Goal: Task Accomplishment & Management: Manage account settings

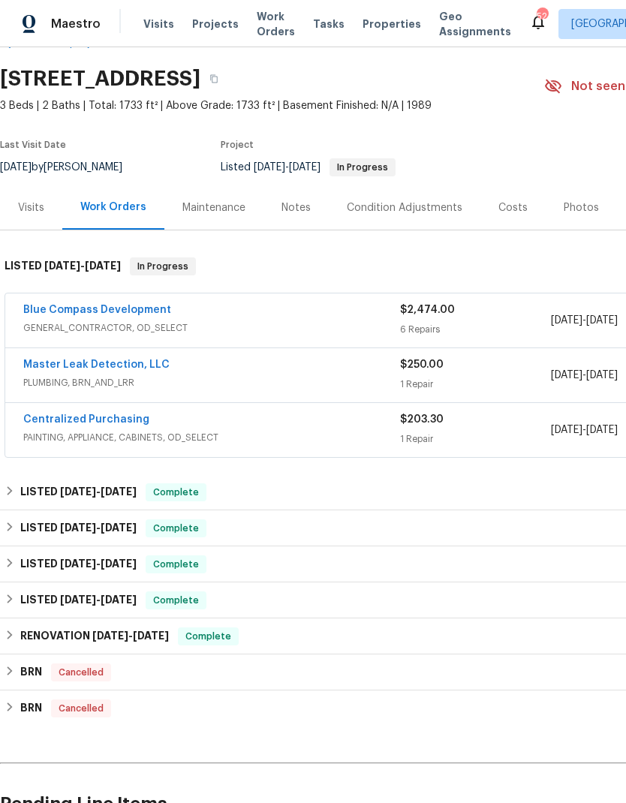
scroll to position [44, -1]
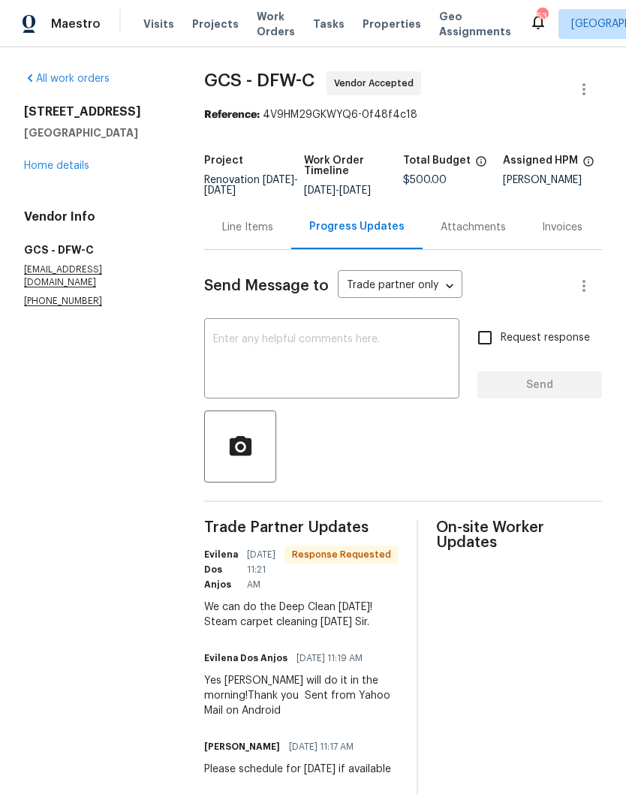
click at [370, 373] on textarea at bounding box center [331, 360] width 237 height 53
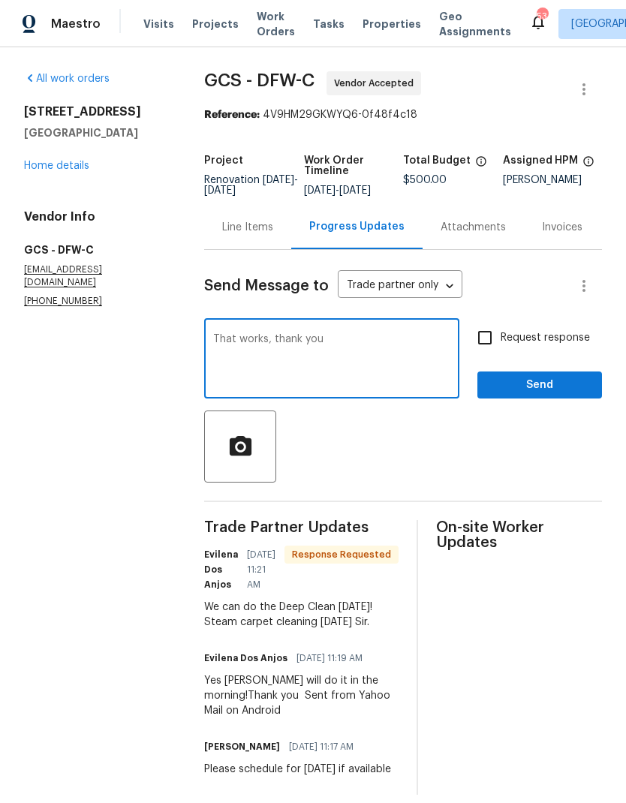
type textarea "That works, thank you"
click at [500, 344] on input "Request response" at bounding box center [485, 338] width 32 height 32
checkbox input "true"
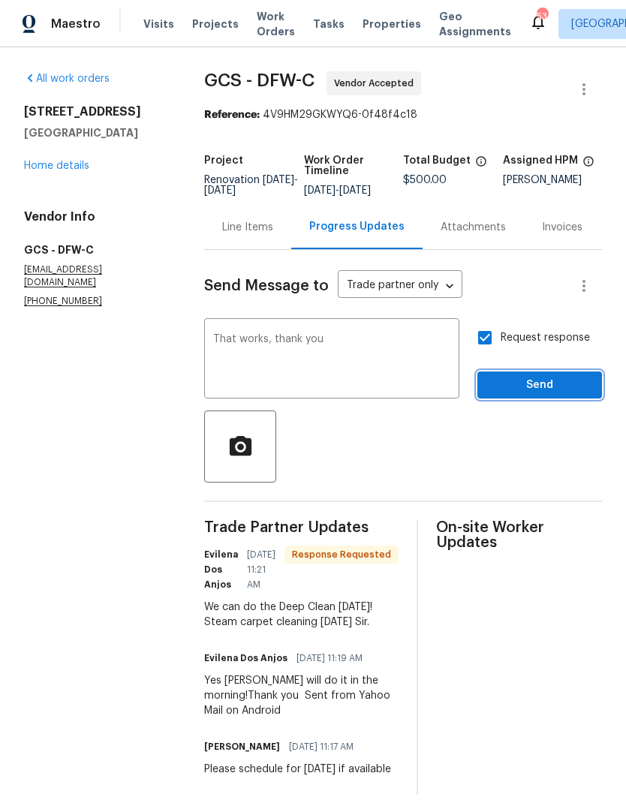
click at [540, 394] on span "Send" at bounding box center [539, 385] width 101 height 19
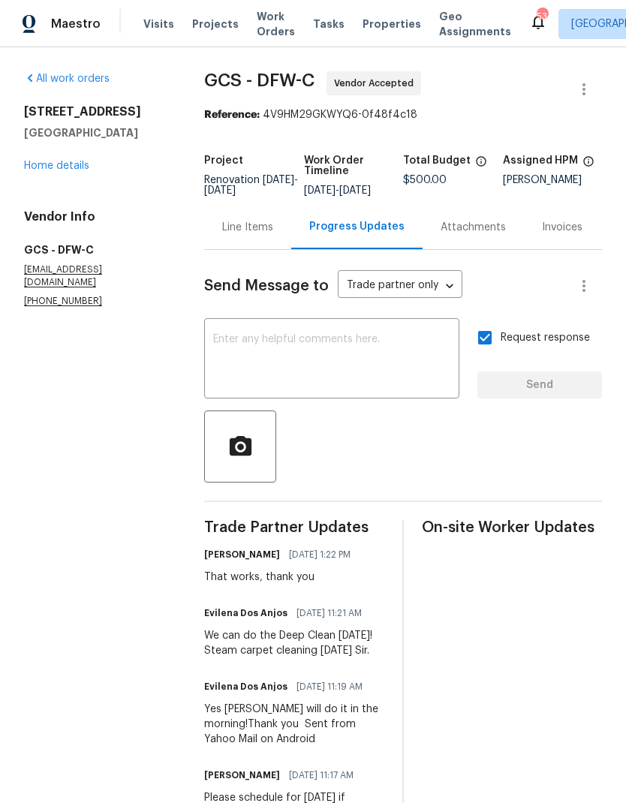
click at [69, 166] on link "Home details" at bounding box center [56, 166] width 65 height 11
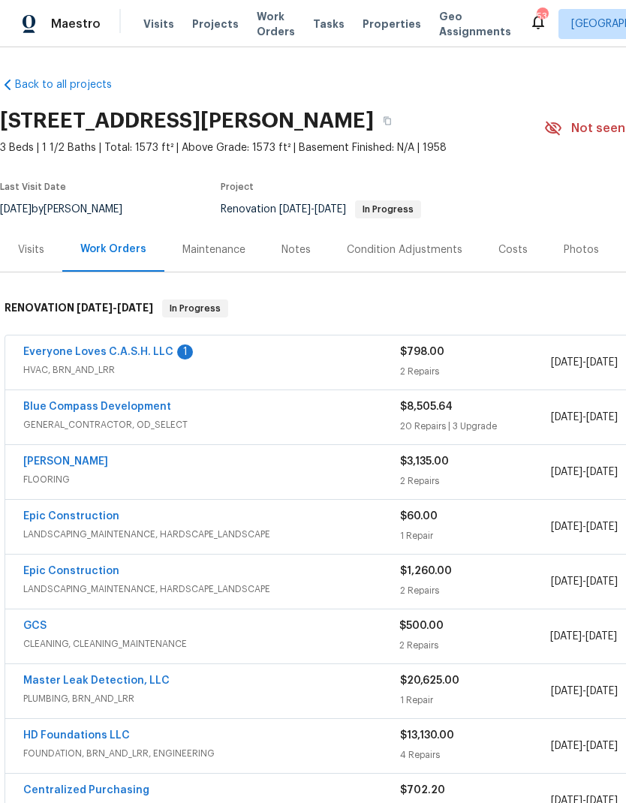
click at [71, 347] on link "Everyone Loves C.A.S.H. LLC" at bounding box center [98, 352] width 150 height 11
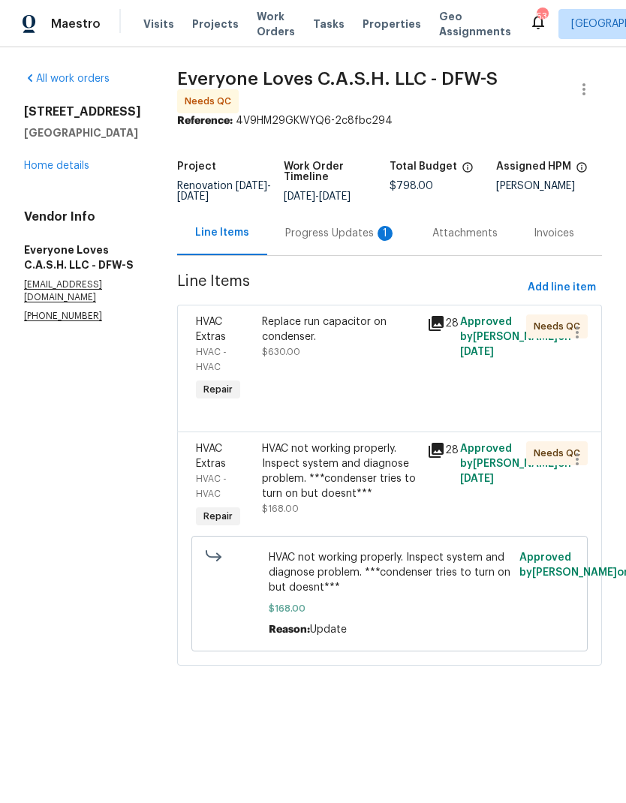
click at [344, 227] on div "Progress Updates 1" at bounding box center [340, 233] width 111 height 15
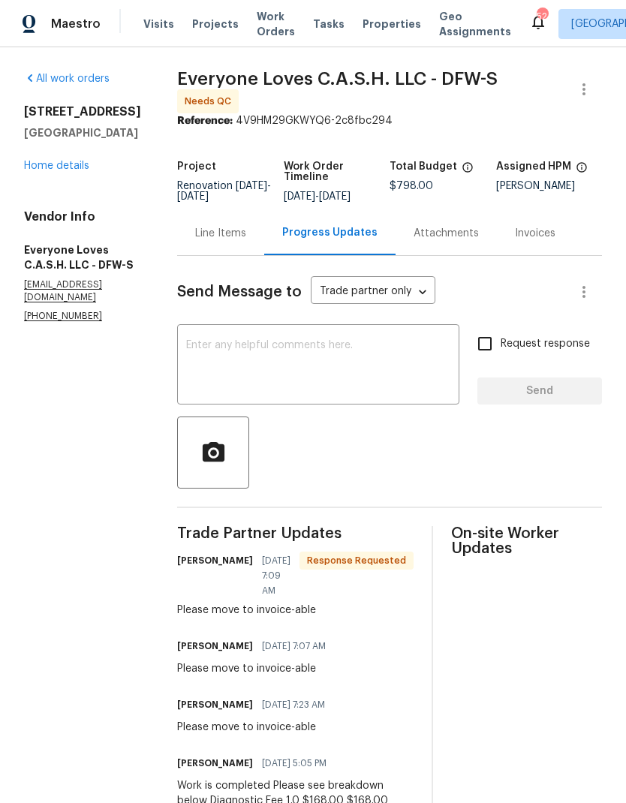
click at [66, 152] on div "3310 Bryn Mawr Dr Irving, TX 75062 Home details" at bounding box center [82, 138] width 117 height 69
click at [68, 167] on link "Home details" at bounding box center [56, 166] width 65 height 11
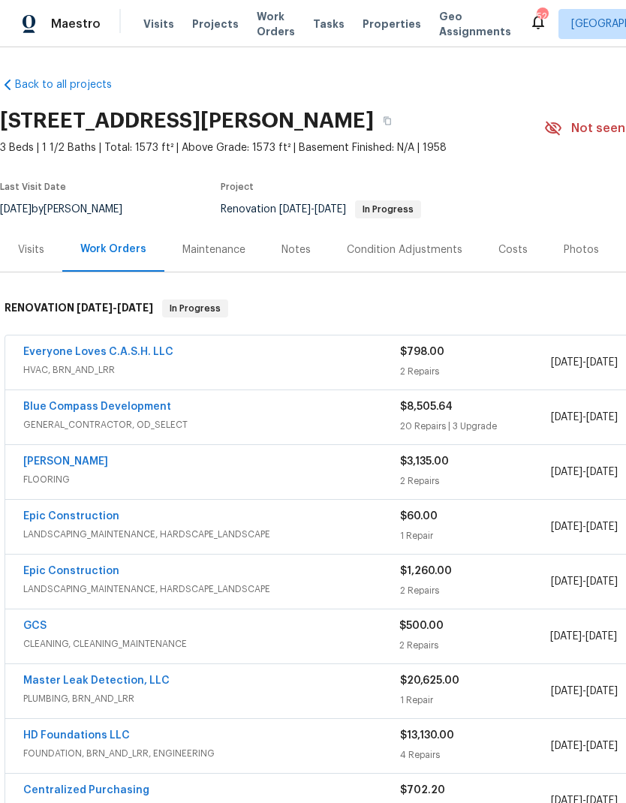
click at [79, 354] on link "Everyone Loves C.A.S.H. LLC" at bounding box center [98, 352] width 150 height 11
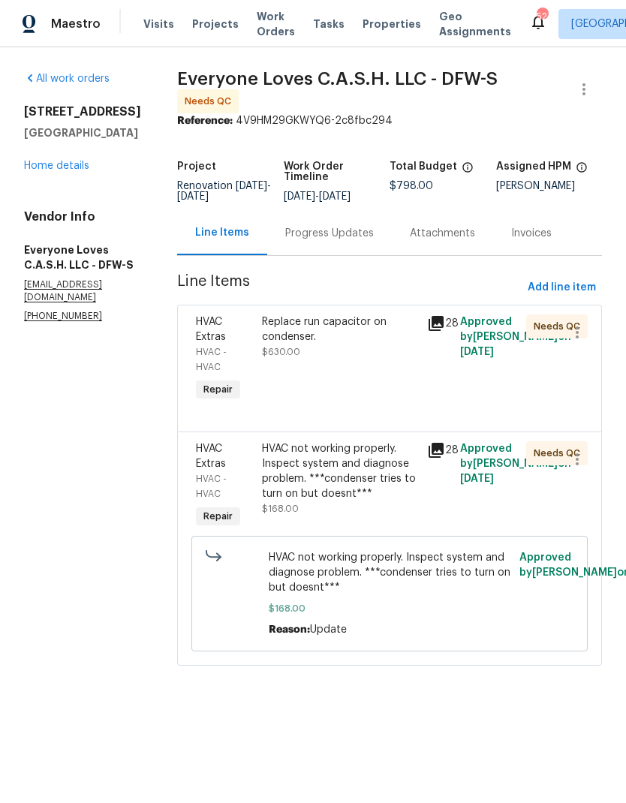
click at [361, 329] on div "Replace run capacitor on condenser." at bounding box center [340, 329] width 156 height 30
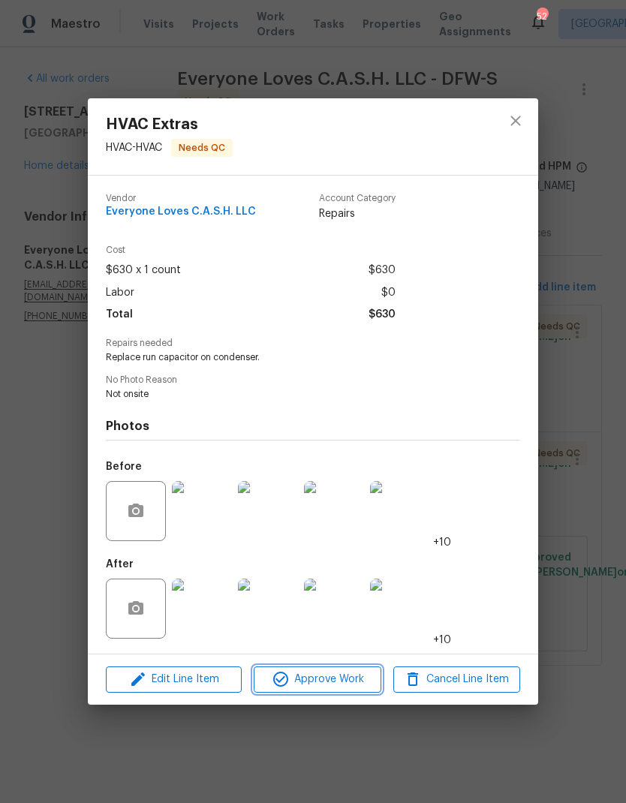
click at [351, 686] on span "Approve Work" at bounding box center [317, 679] width 118 height 19
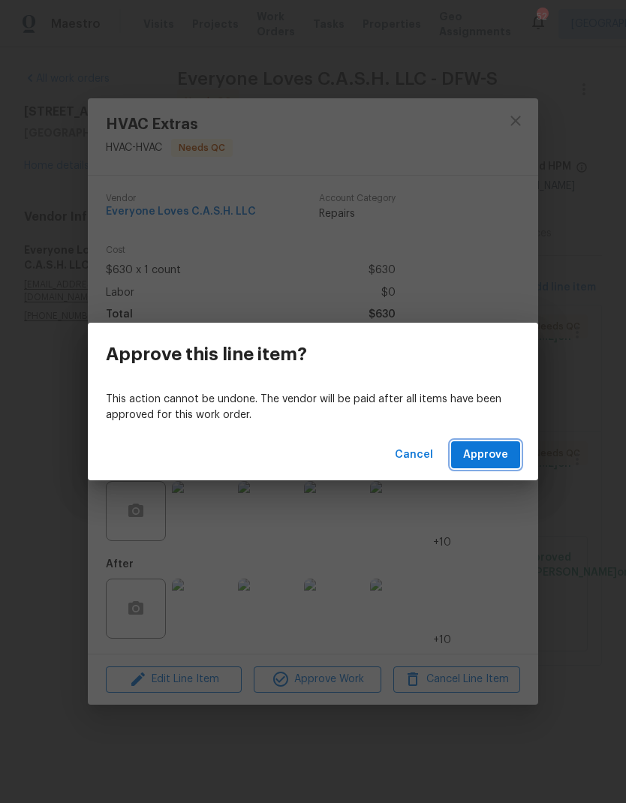
click at [500, 449] on span "Approve" at bounding box center [485, 455] width 45 height 19
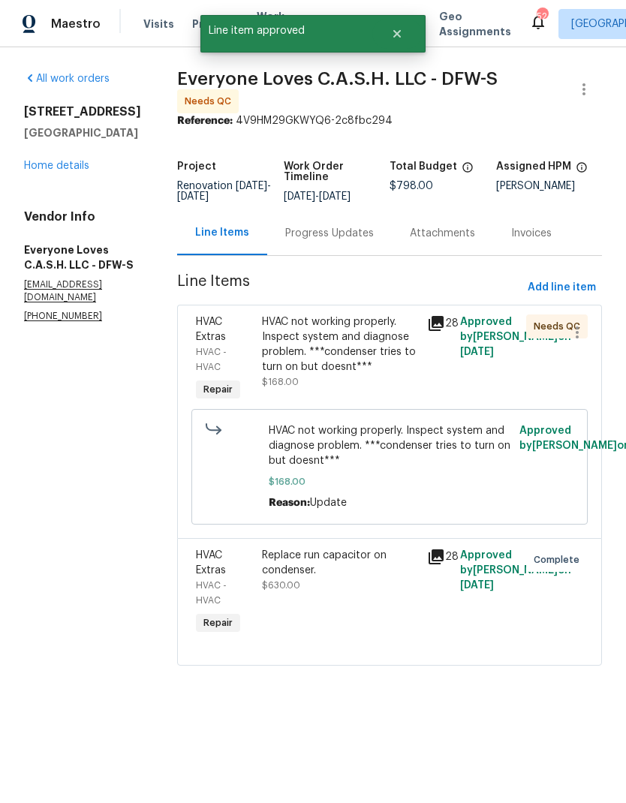
click at [374, 334] on div "HVAC not working properly. Inspect system and diagnose problem. ***condenser tr…" at bounding box center [340, 344] width 156 height 60
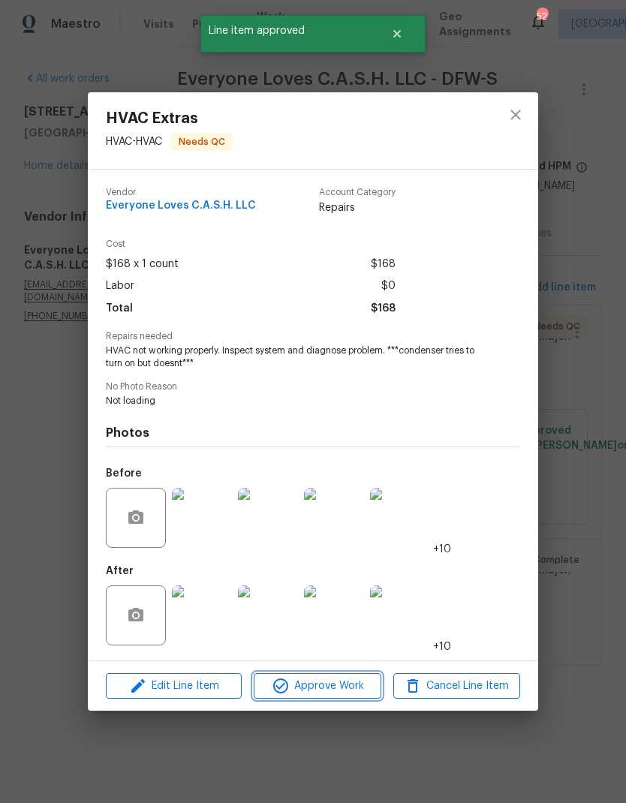
click at [317, 691] on span "Approve Work" at bounding box center [317, 686] width 118 height 19
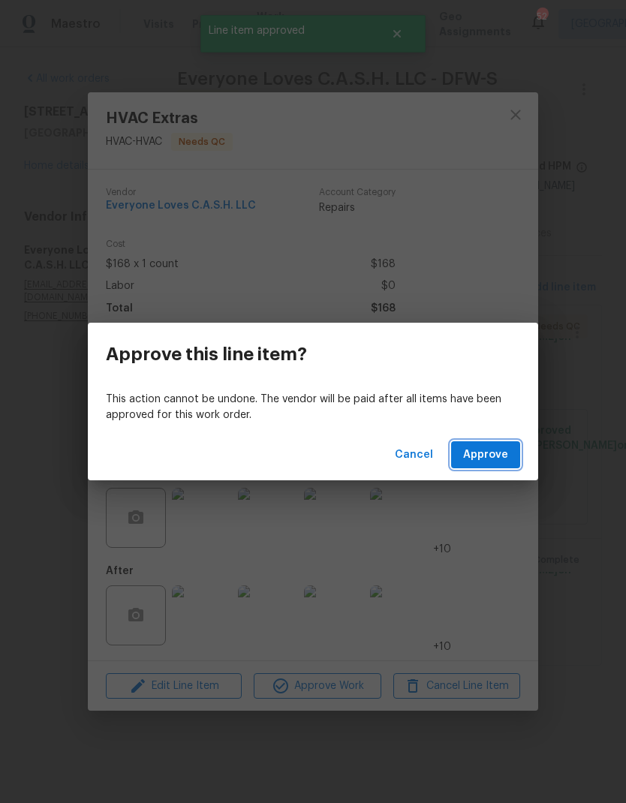
click at [479, 451] on span "Approve" at bounding box center [485, 455] width 45 height 19
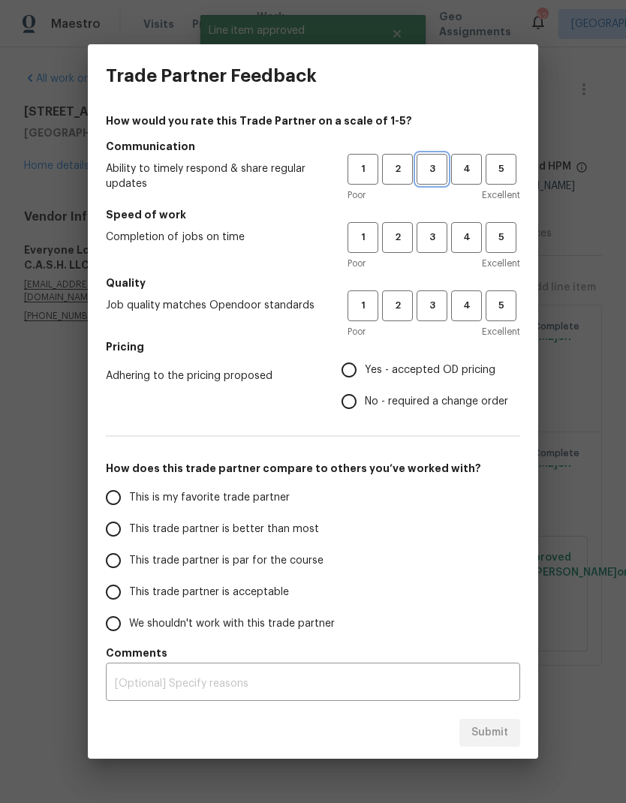
click at [444, 161] on span "3" at bounding box center [432, 169] width 28 height 17
click at [431, 245] on span "3" at bounding box center [432, 237] width 28 height 17
click at [434, 314] on button "3" at bounding box center [431, 305] width 31 height 31
click at [350, 376] on input "Yes - accepted OD pricing" at bounding box center [349, 370] width 32 height 32
radio input "true"
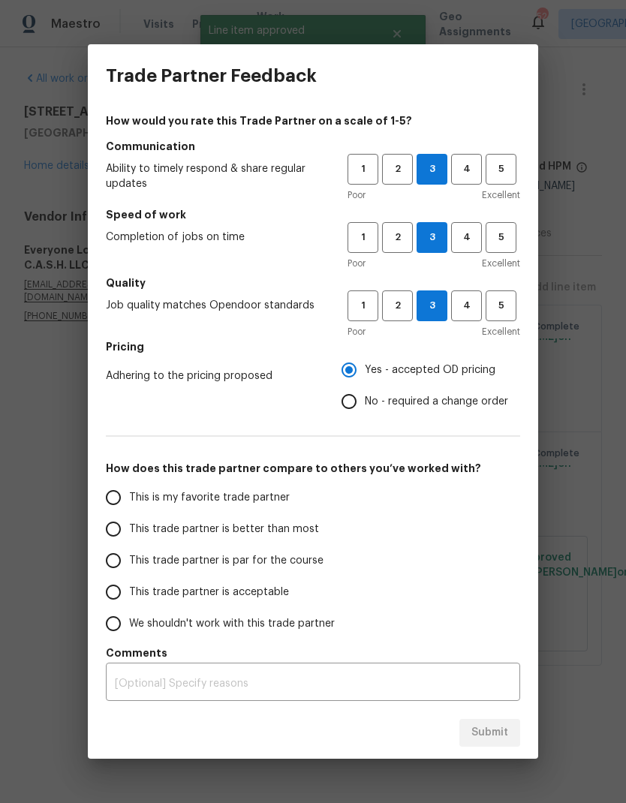
click at [357, 401] on input "No - required a change order" at bounding box center [349, 402] width 32 height 32
radio input "true"
click at [113, 561] on input "This trade partner is par for the course" at bounding box center [114, 561] width 32 height 32
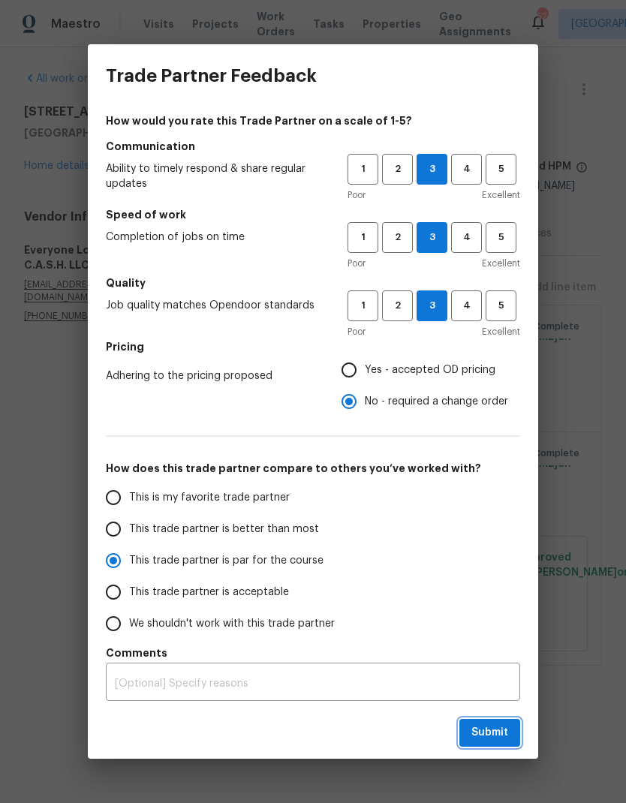
click at [492, 720] on button "Submit" at bounding box center [489, 733] width 61 height 28
radio input "true"
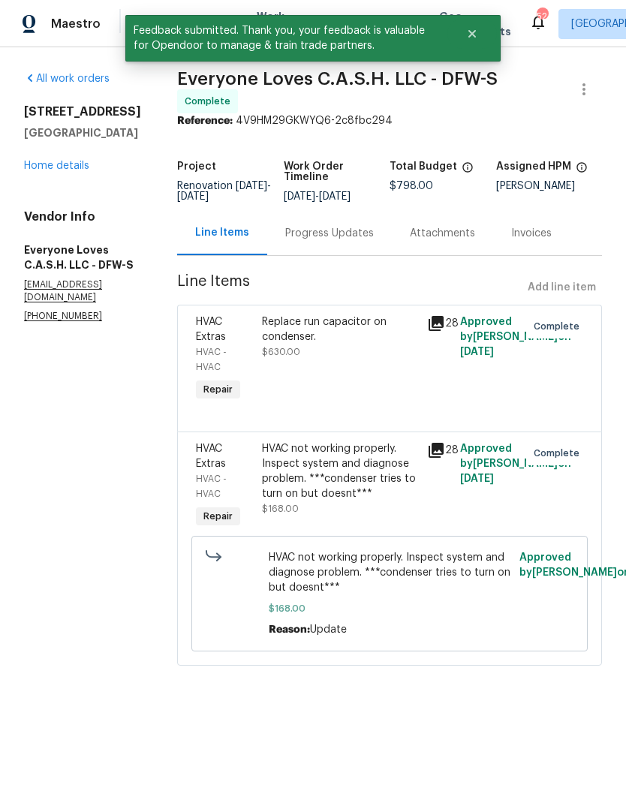
click at [56, 166] on link "Home details" at bounding box center [56, 166] width 65 height 11
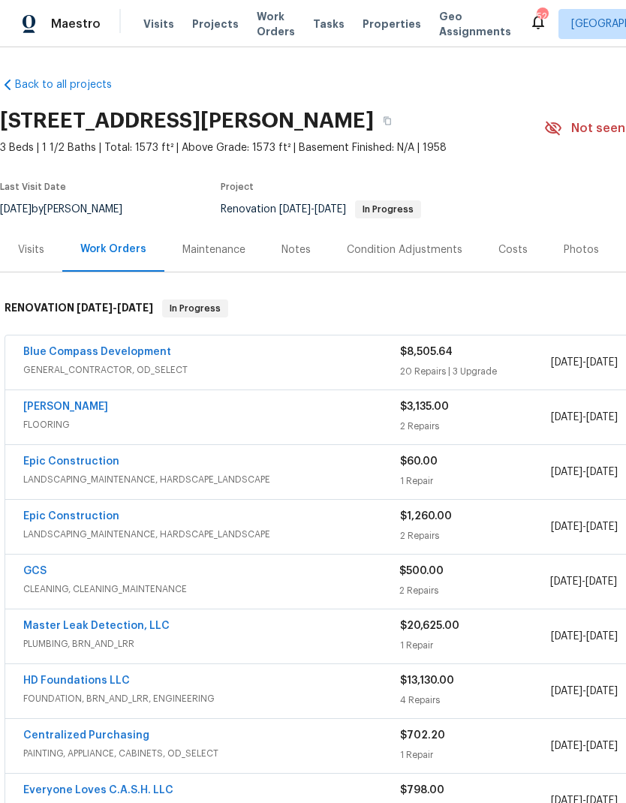
click at [72, 407] on link "Sherwin Williams" at bounding box center [65, 406] width 85 height 11
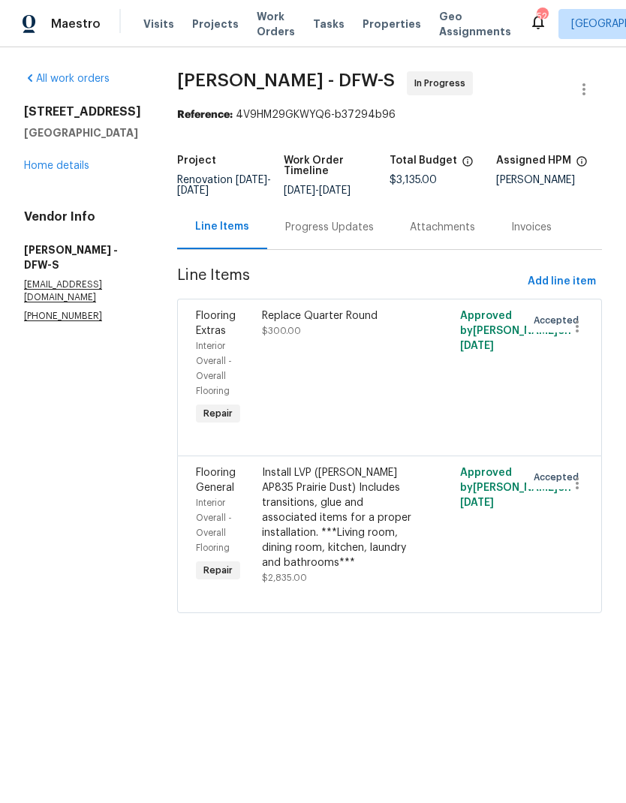
click at [313, 230] on div "Progress Updates" at bounding box center [329, 227] width 89 height 15
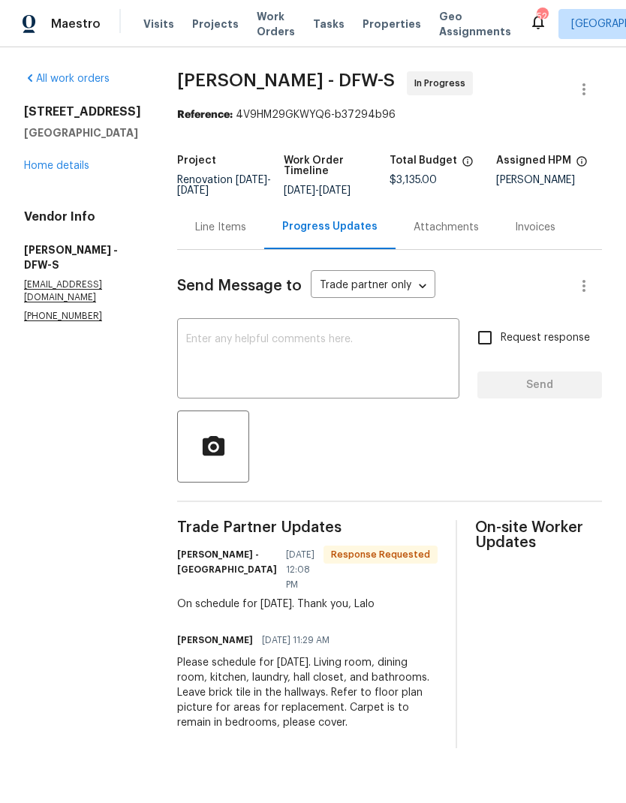
click at [201, 234] on div "Line Items" at bounding box center [220, 227] width 51 height 15
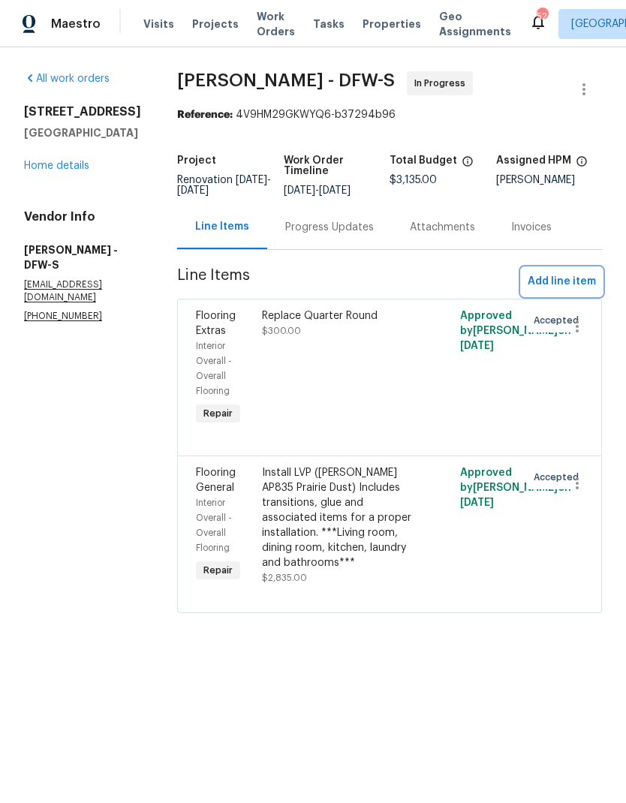
click at [563, 280] on span "Add line item" at bounding box center [561, 281] width 68 height 19
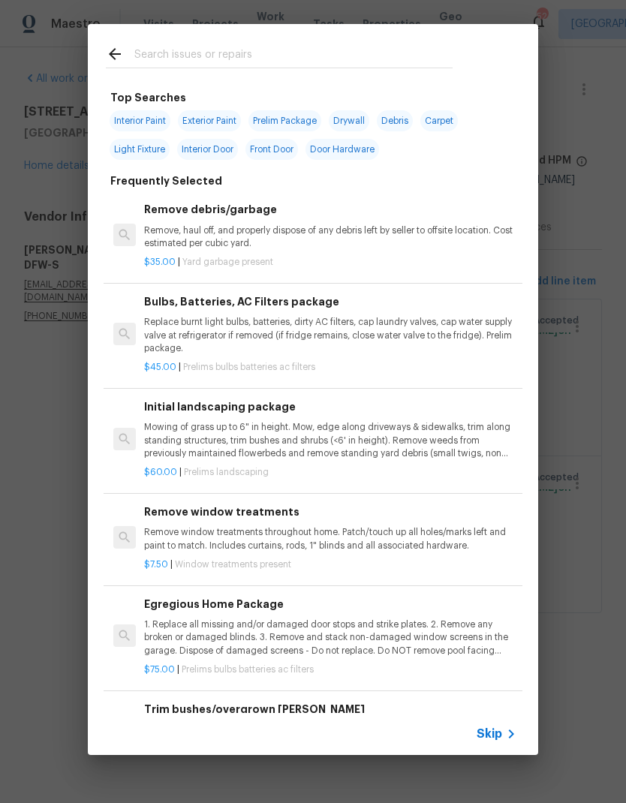
click at [116, 53] on icon at bounding box center [115, 54] width 18 height 18
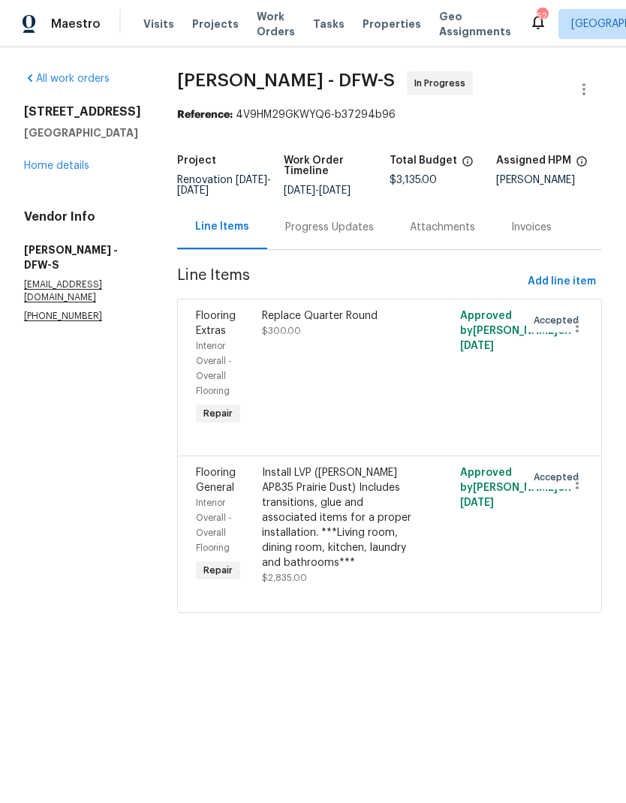
click at [338, 512] on div "Install LVP (Knighton AP835 Prairie Dust) Includes transitions, glue and associ…" at bounding box center [340, 517] width 156 height 105
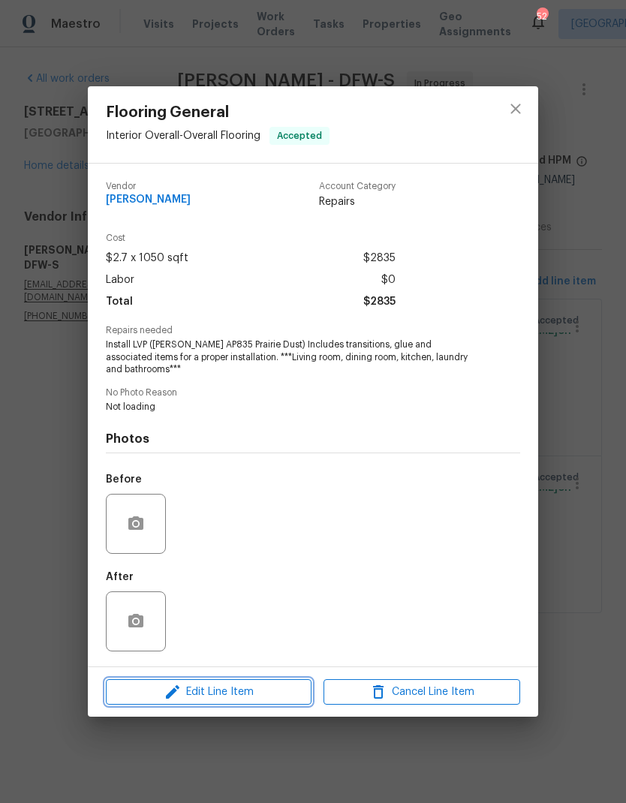
click at [257, 689] on span "Edit Line Item" at bounding box center [208, 692] width 197 height 19
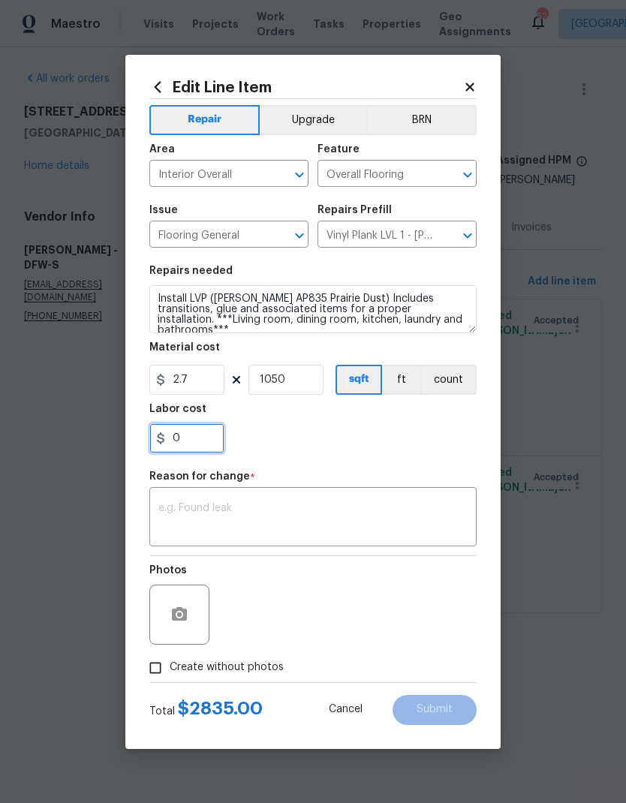
click at [201, 437] on input "0" at bounding box center [186, 438] width 75 height 30
type input "40"
click at [419, 455] on section "Repairs needed Install LVP (Knighton AP835 Prairie Dust) Includes transitions, …" at bounding box center [312, 360] width 327 height 206
click at [389, 518] on textarea at bounding box center [312, 519] width 309 height 32
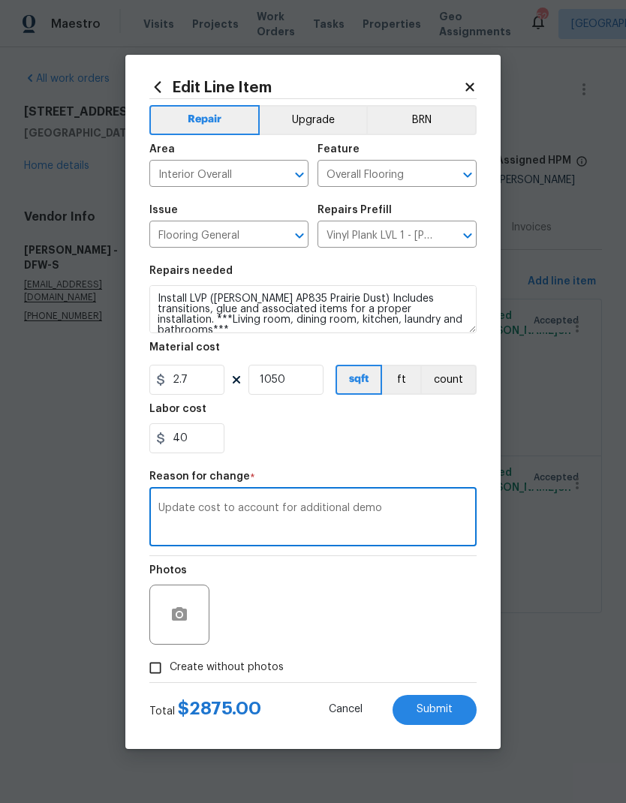
type textarea "Update cost to account for additional demo"
click at [437, 450] on div "40" at bounding box center [312, 438] width 327 height 30
click at [149, 660] on input "Create without photos" at bounding box center [155, 667] width 29 height 29
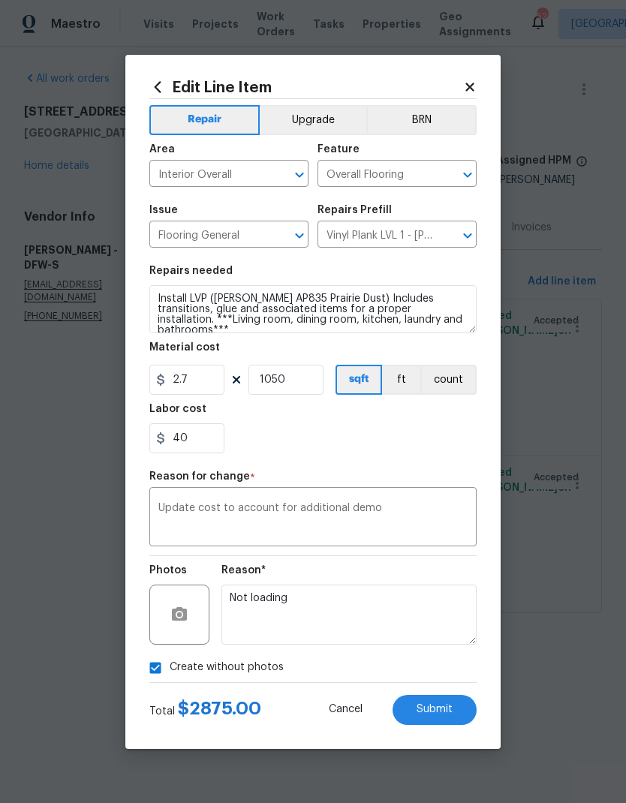
click at [151, 669] on input "Create without photos" at bounding box center [155, 667] width 29 height 29
checkbox input "false"
click at [449, 709] on span "Submit" at bounding box center [434, 709] width 36 height 11
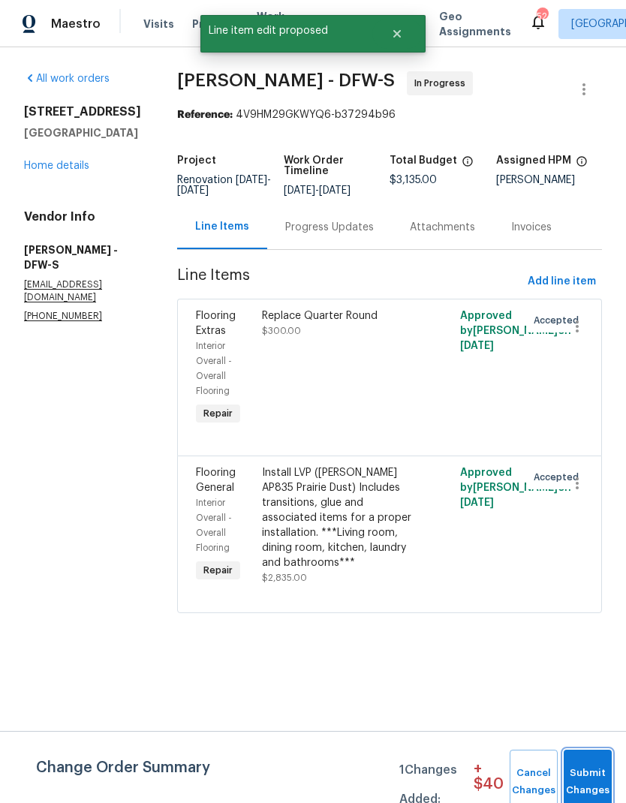
click at [596, 776] on span "Submit Changes" at bounding box center [587, 781] width 33 height 35
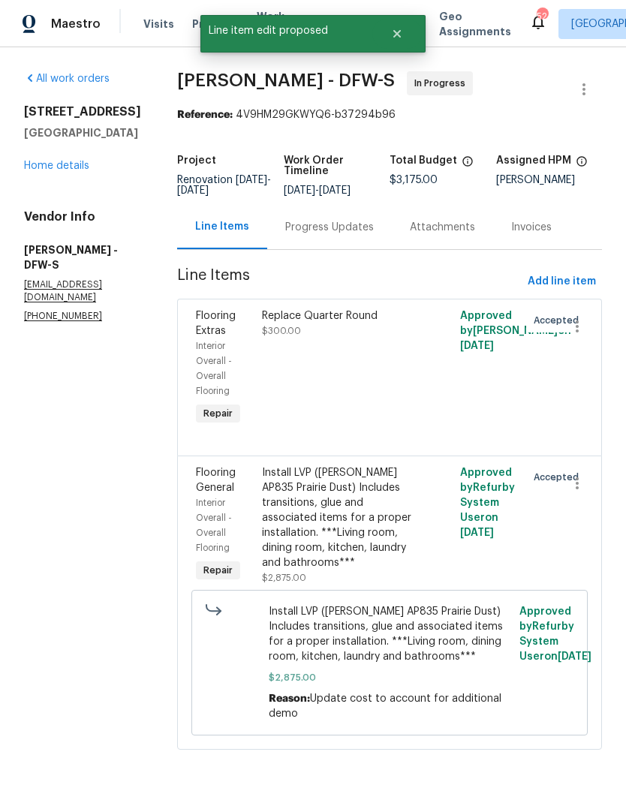
click at [74, 171] on link "Home details" at bounding box center [56, 166] width 65 height 11
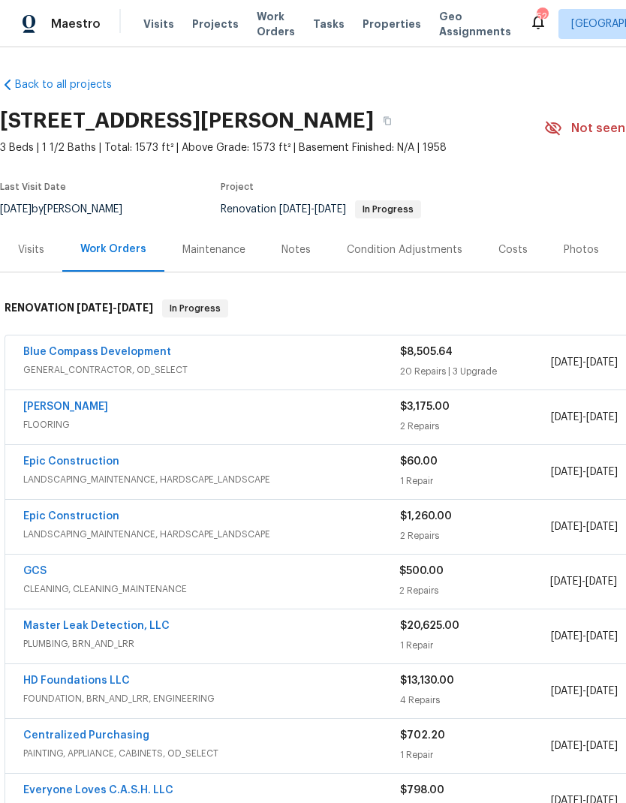
scroll to position [0, -1]
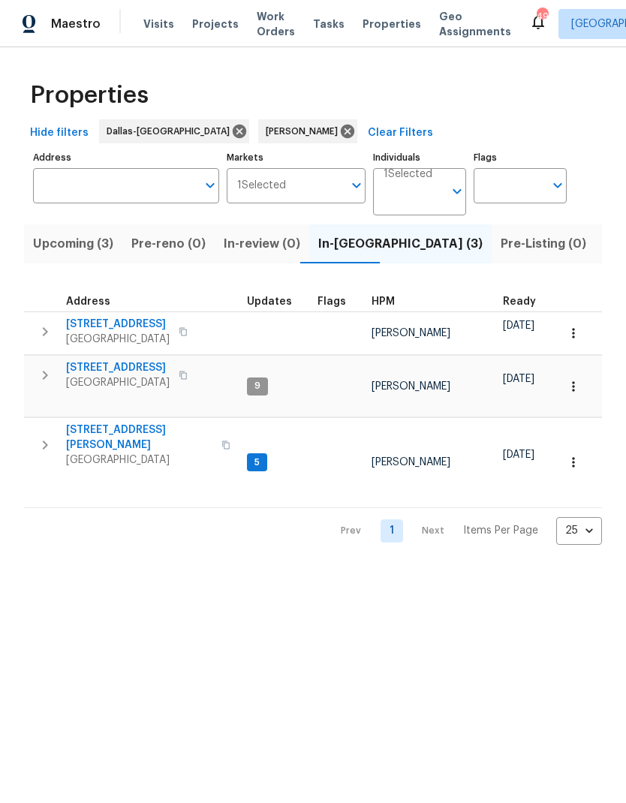
click at [191, 325] on button "button" at bounding box center [183, 331] width 18 height 21
click at [46, 335] on icon "button" at bounding box center [45, 331] width 5 height 9
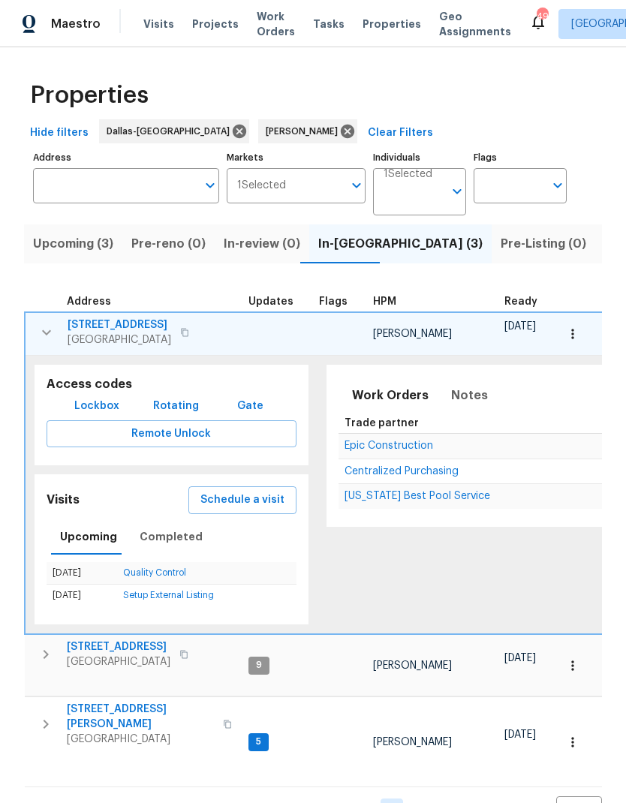
click at [92, 399] on span "Lockbox" at bounding box center [96, 406] width 45 height 19
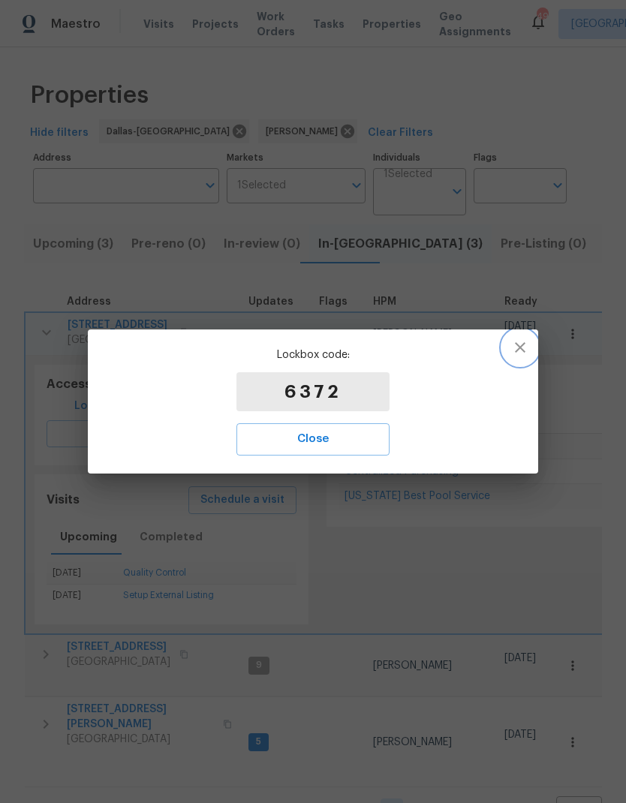
click at [524, 350] on icon "button" at bounding box center [520, 347] width 18 height 18
